Goal: Transaction & Acquisition: Purchase product/service

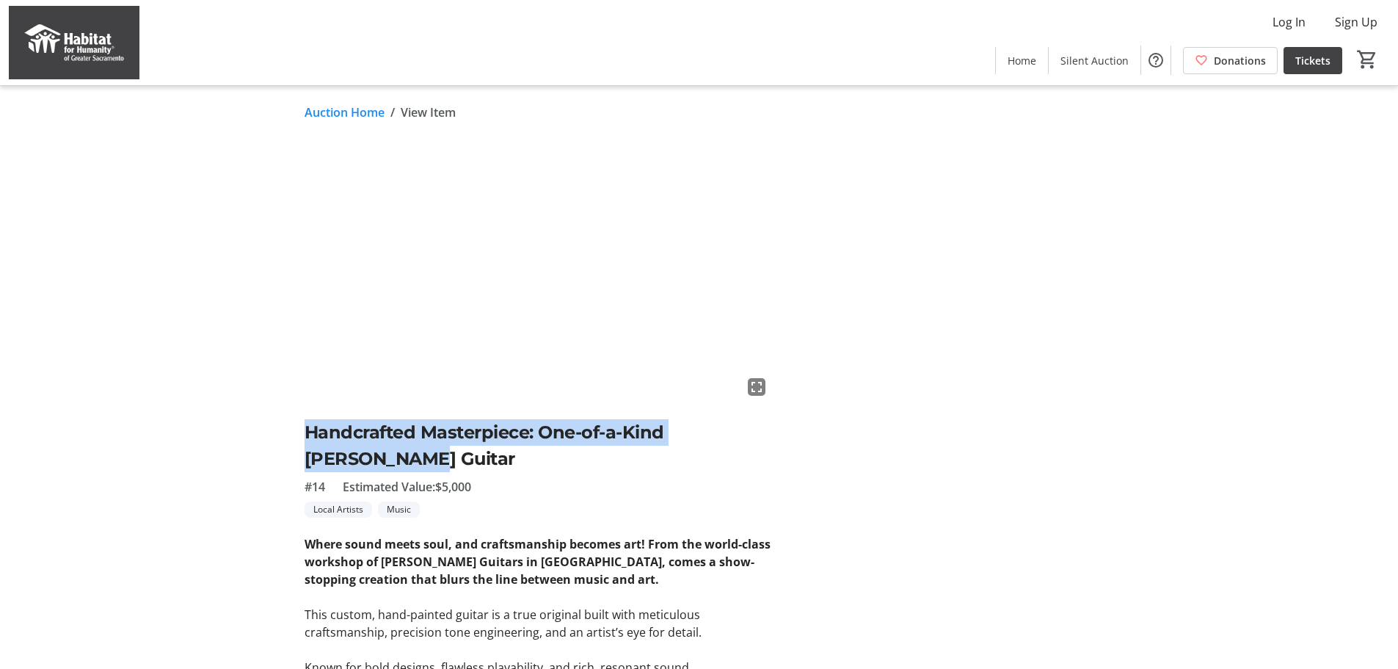
drag, startPoint x: 306, startPoint y: 427, endPoint x: 357, endPoint y: 448, distance: 54.9
click at [357, 448] on h2 "Handcrafted Masterpiece: One-of-a-Kind Kauer Guitar" at bounding box center [538, 445] width 467 height 53
copy h2 "Handcrafted Masterpiece: One-of-a-Kind Kauer Guitar"
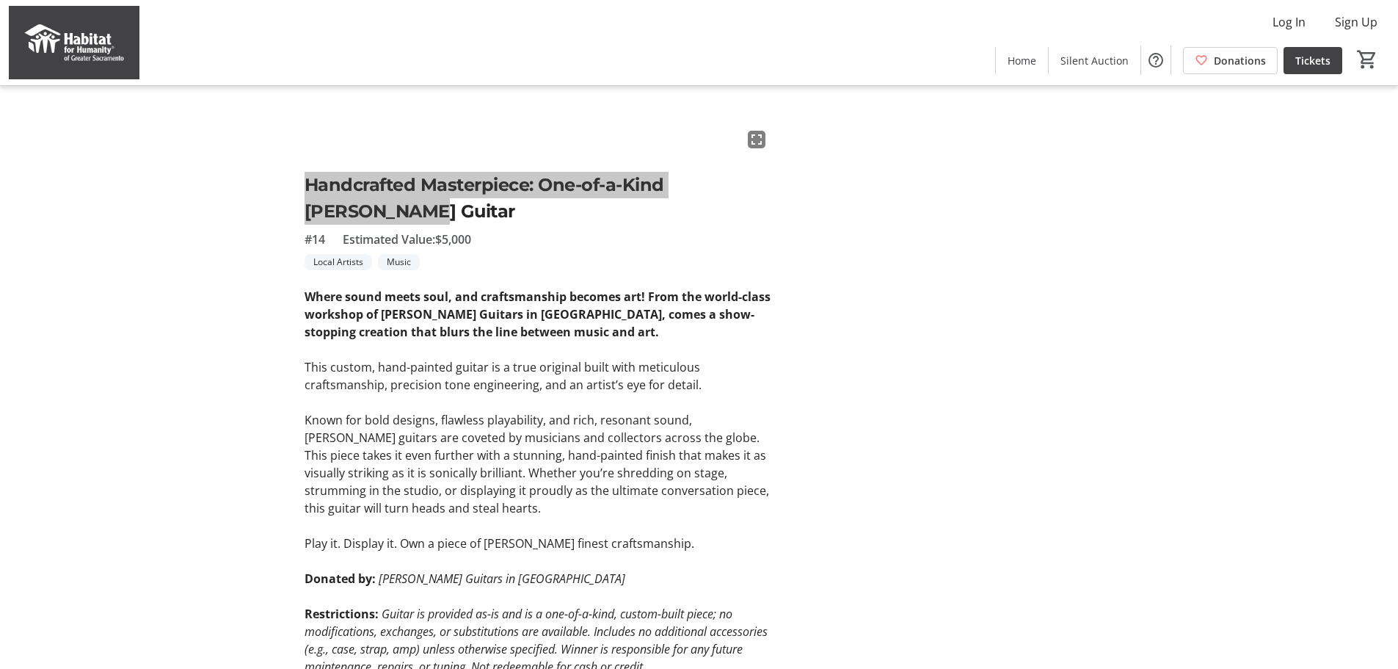
scroll to position [236, 0]
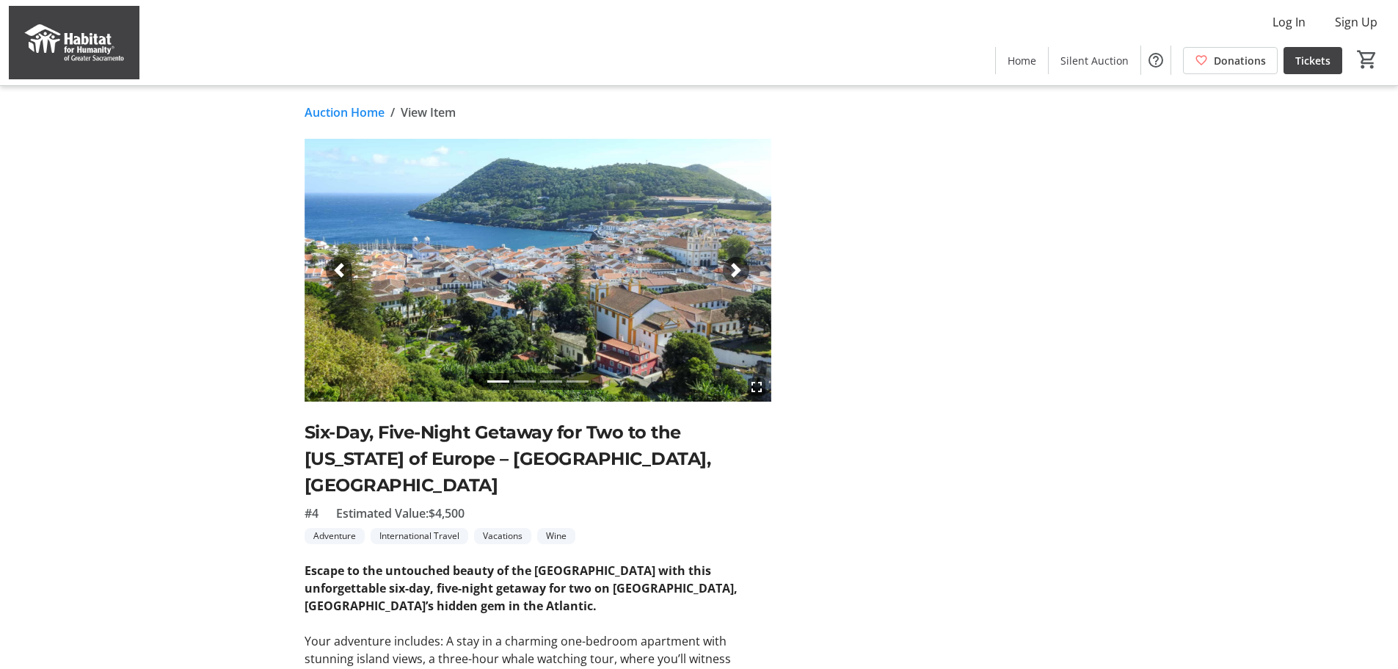
click at [319, 434] on h2 "Six-Day, Five-Night Getaway for Two to the [US_STATE] of Europe – [GEOGRAPHIC_D…" at bounding box center [538, 458] width 467 height 79
